Goal: Information Seeking & Learning: Find specific fact

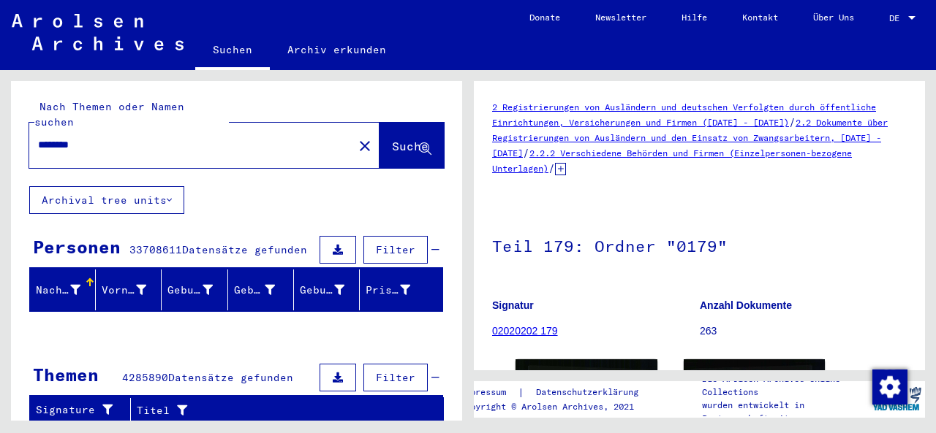
click at [356, 137] on mat-icon "close" at bounding box center [365, 146] width 18 height 18
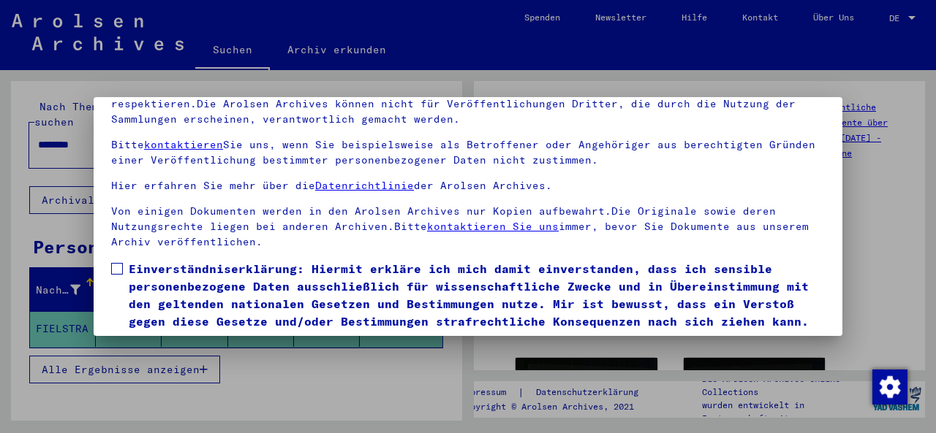
scroll to position [116, 0]
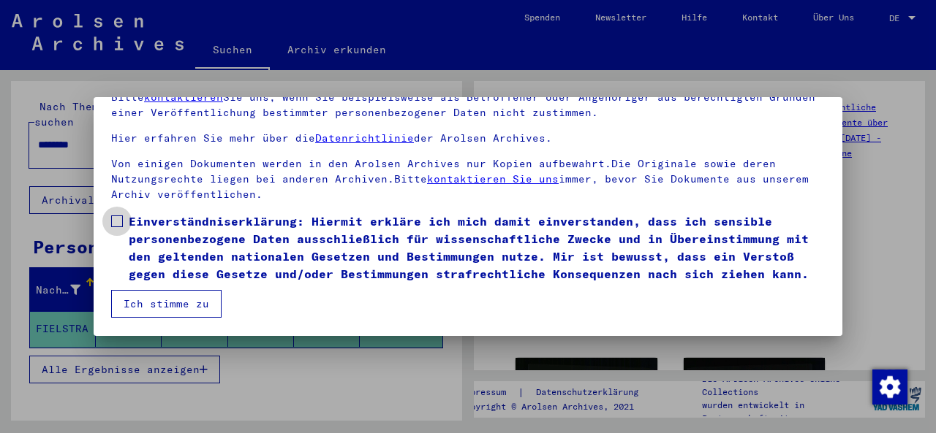
click at [120, 216] on span at bounding box center [117, 222] width 12 height 12
click at [128, 308] on button "Ich stimme zu" at bounding box center [166, 304] width 110 height 28
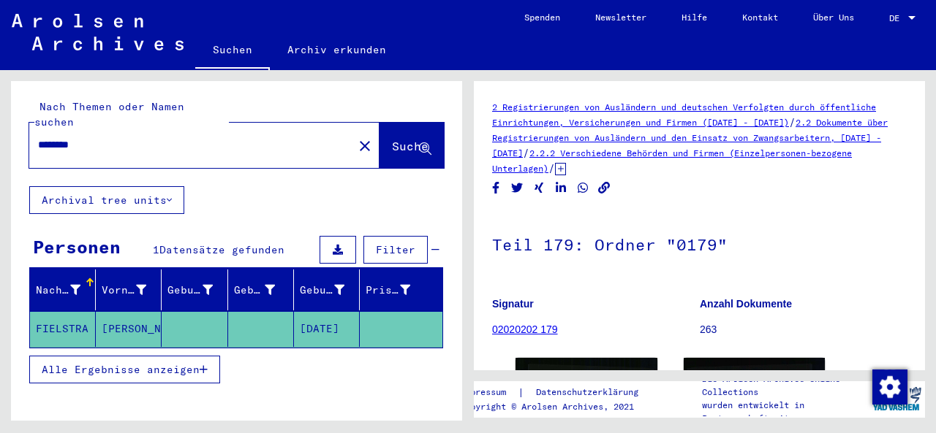
drag, startPoint x: 104, startPoint y: 137, endPoint x: 96, endPoint y: 135, distance: 7.5
click at [96, 135] on div "********" at bounding box center [186, 145] width 315 height 33
drag, startPoint x: 110, startPoint y: 131, endPoint x: 0, endPoint y: 137, distance: 110.5
click at [0, 137] on div "Nach Themen oder Namen suchen ******** close Suche Archival tree units Personen…" at bounding box center [234, 245] width 468 height 351
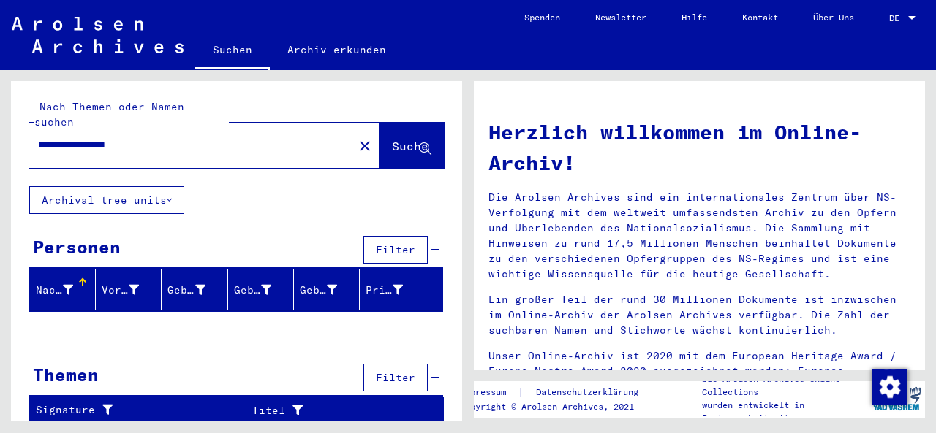
drag, startPoint x: 114, startPoint y: 129, endPoint x: 0, endPoint y: 118, distance: 114.6
click at [0, 118] on div "**********" at bounding box center [234, 245] width 468 height 351
type input "******"
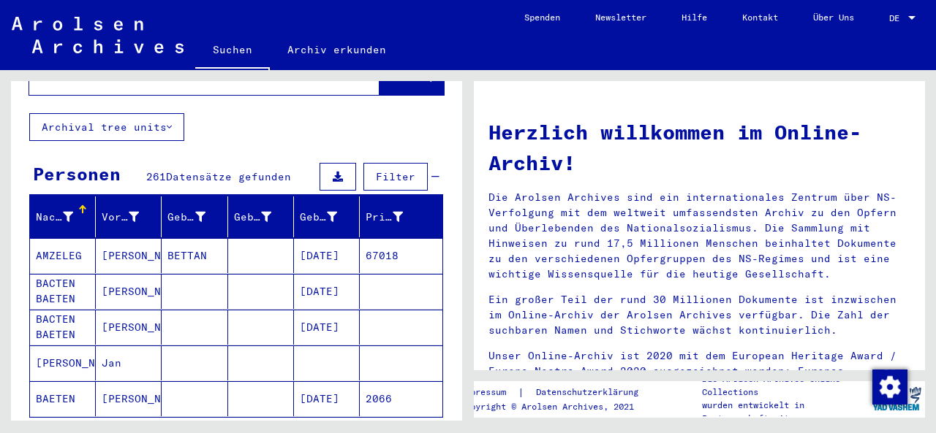
scroll to position [146, 0]
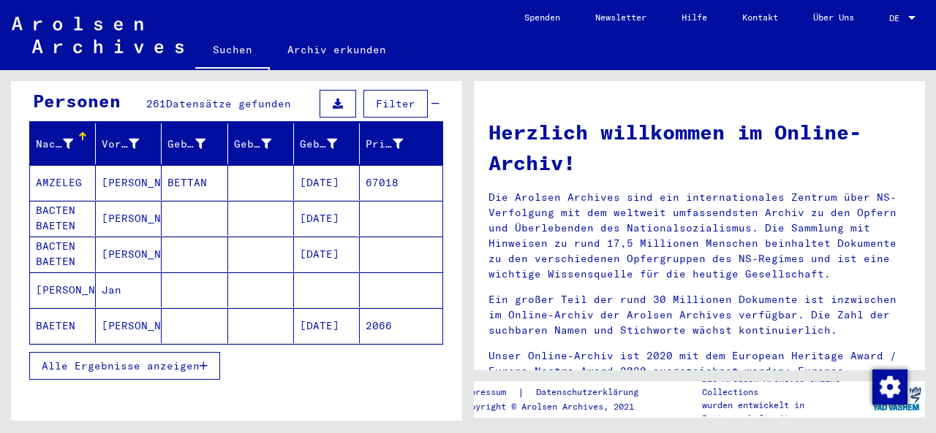
click at [159, 360] on span "Alle Ergebnisse anzeigen" at bounding box center [121, 366] width 158 height 13
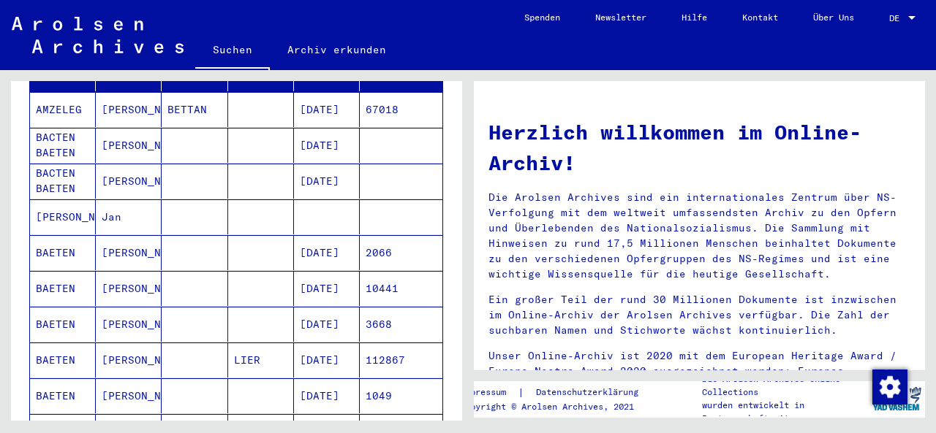
click at [162, 343] on mat-cell at bounding box center [195, 360] width 66 height 35
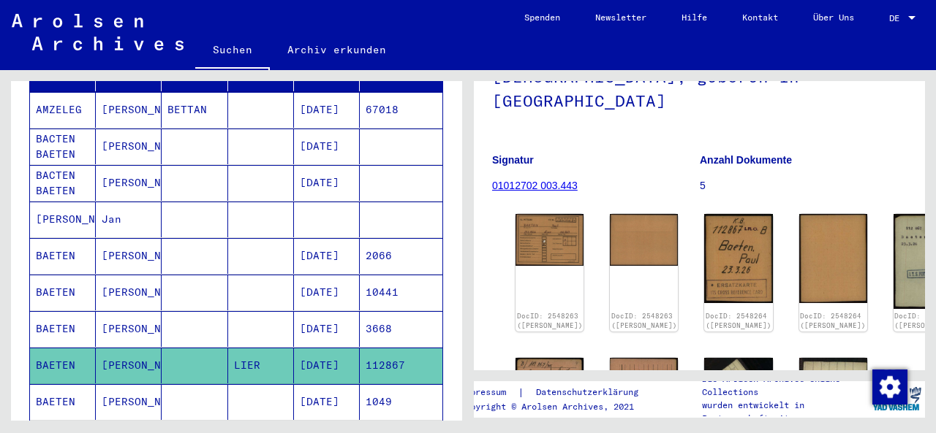
scroll to position [219, 0]
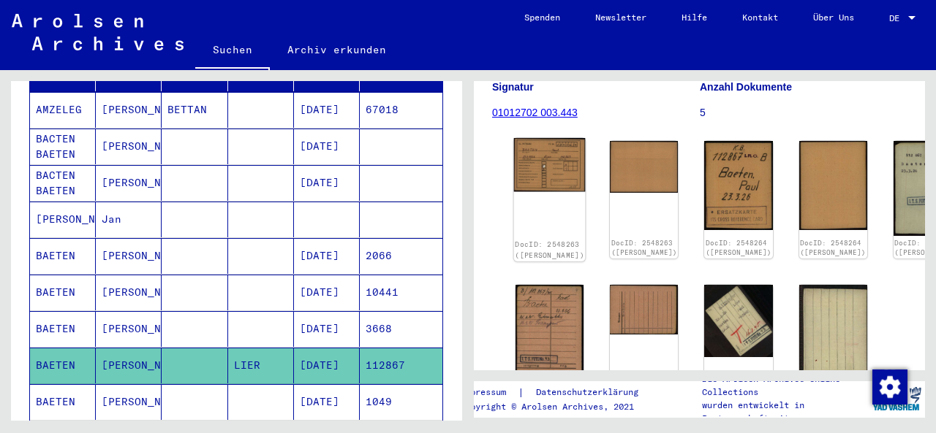
click at [521, 138] on img at bounding box center [550, 165] width 72 height 54
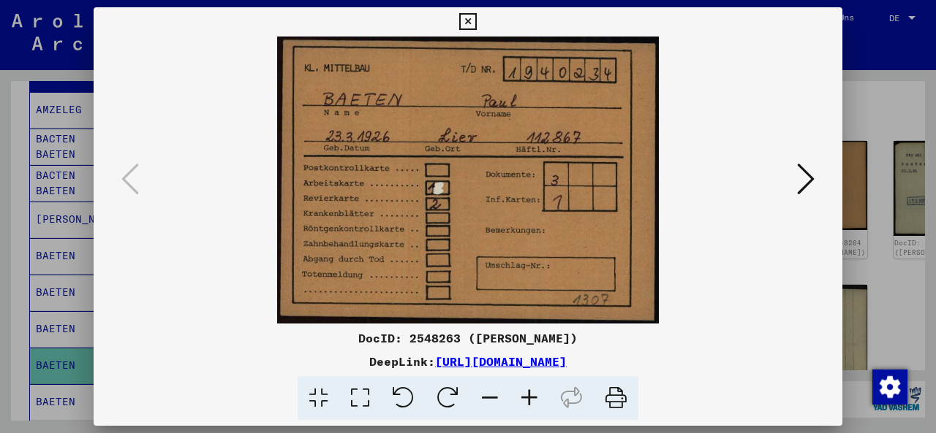
click at [801, 178] on icon at bounding box center [806, 179] width 18 height 35
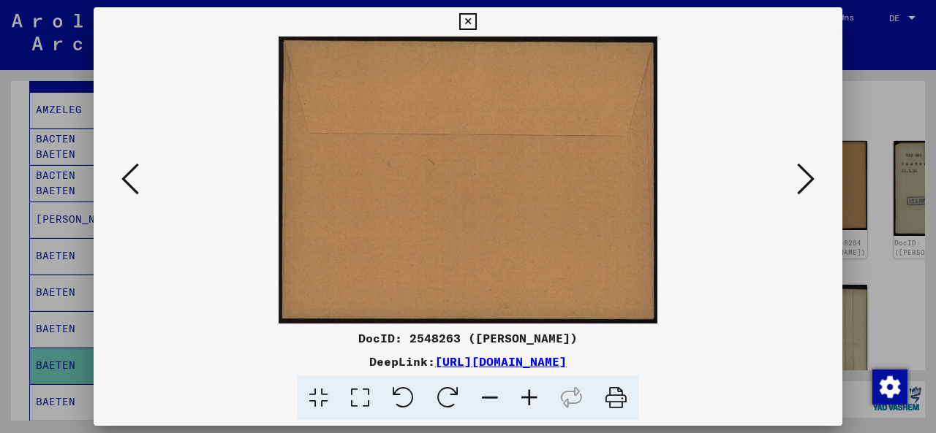
click at [801, 178] on icon at bounding box center [806, 179] width 18 height 35
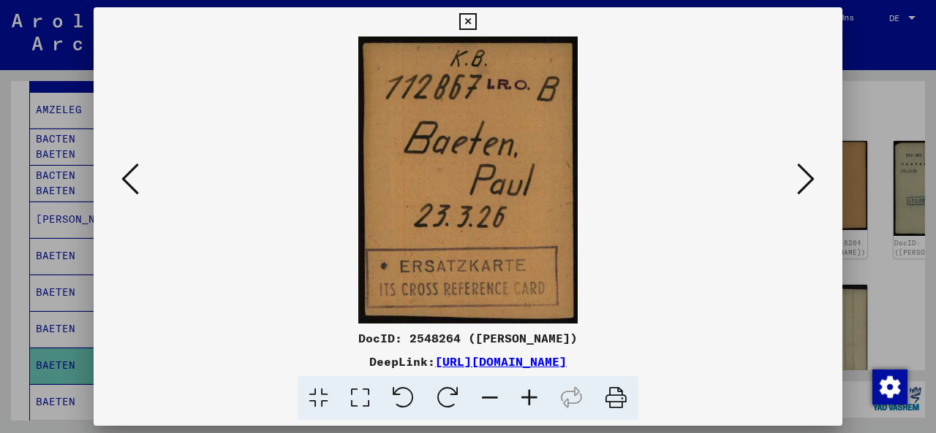
click at [802, 177] on icon at bounding box center [806, 179] width 18 height 35
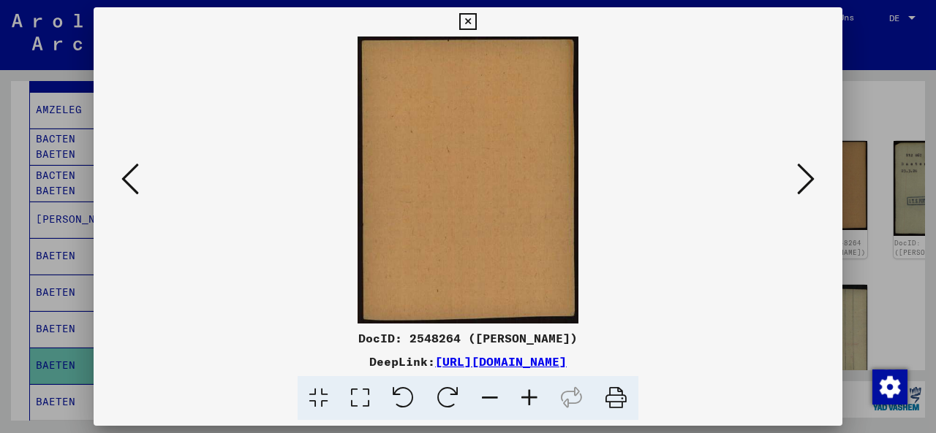
click at [802, 177] on icon at bounding box center [806, 179] width 18 height 35
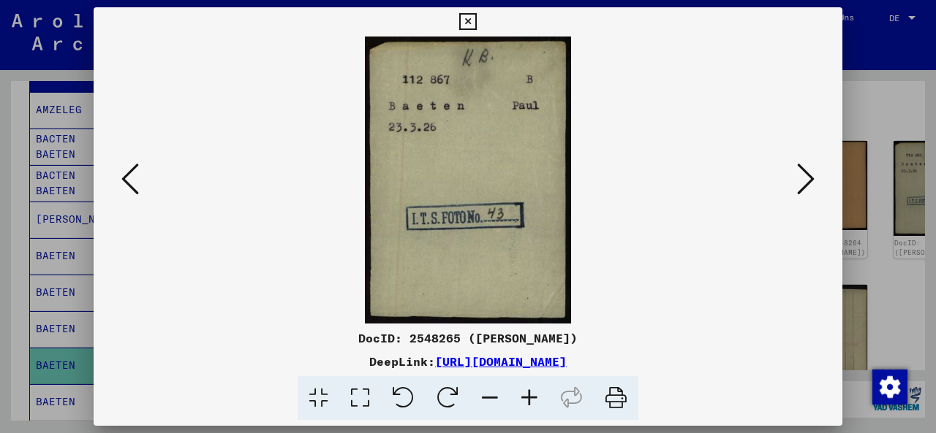
click at [802, 177] on icon at bounding box center [806, 179] width 18 height 35
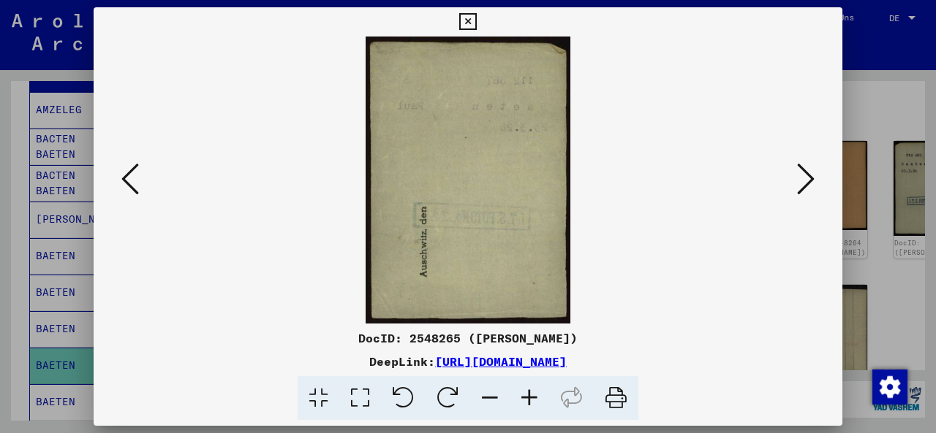
click at [802, 177] on icon at bounding box center [806, 179] width 18 height 35
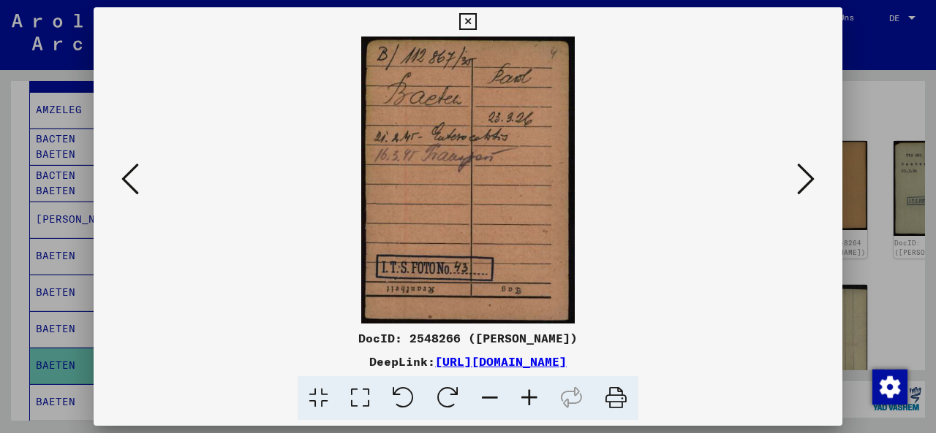
click at [802, 177] on icon at bounding box center [806, 179] width 18 height 35
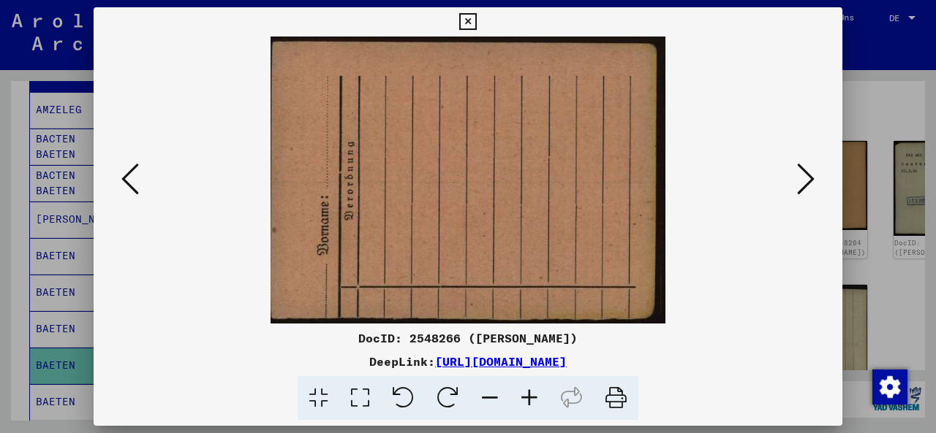
click at [802, 177] on icon at bounding box center [806, 179] width 18 height 35
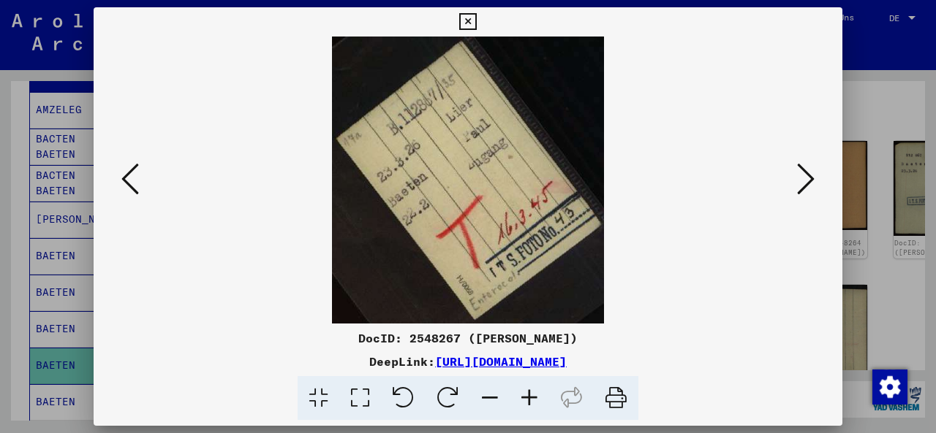
click at [799, 178] on icon at bounding box center [806, 179] width 18 height 35
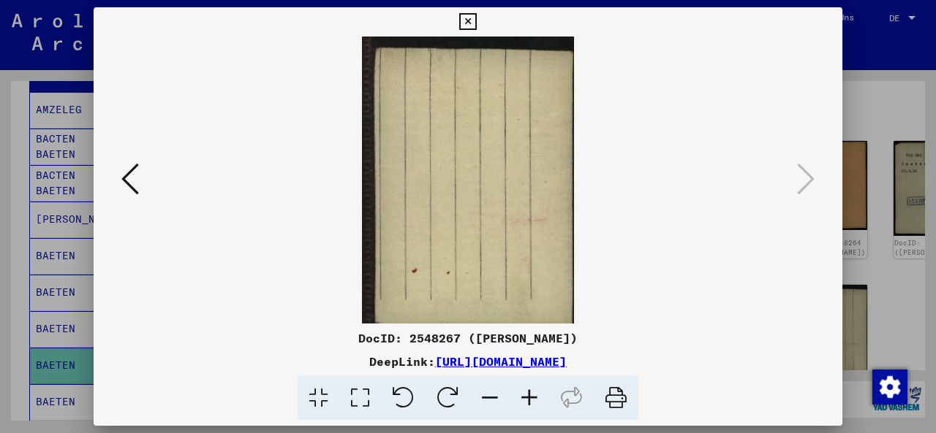
click at [460, 24] on icon at bounding box center [467, 22] width 17 height 18
